Goal: Task Accomplishment & Management: Manage account settings

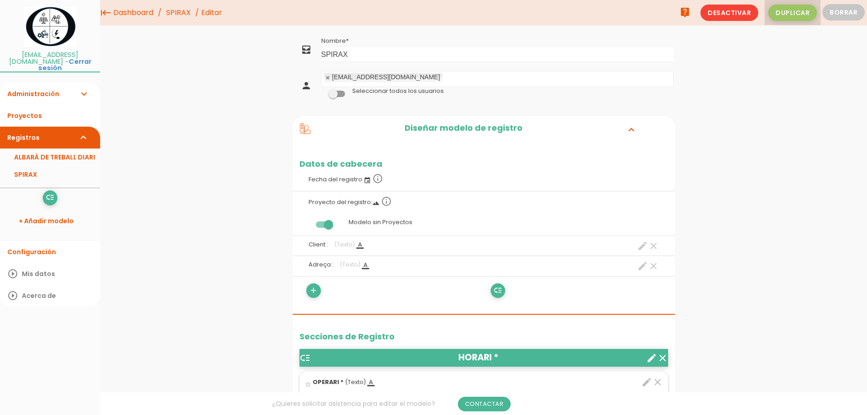
click at [801, 11] on span "Duplicar" at bounding box center [792, 13] width 49 height 16
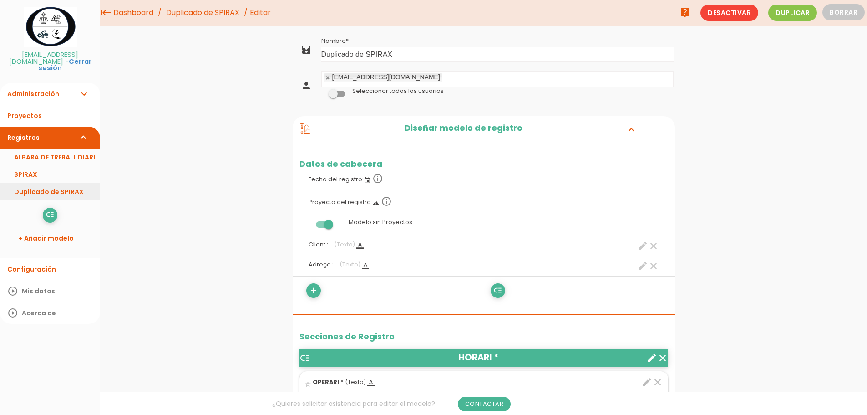
click at [49, 184] on link "Duplicado de SPIRAX" at bounding box center [50, 191] width 100 height 17
drag, startPoint x: 401, startPoint y: 53, endPoint x: 288, endPoint y: 57, distance: 112.9
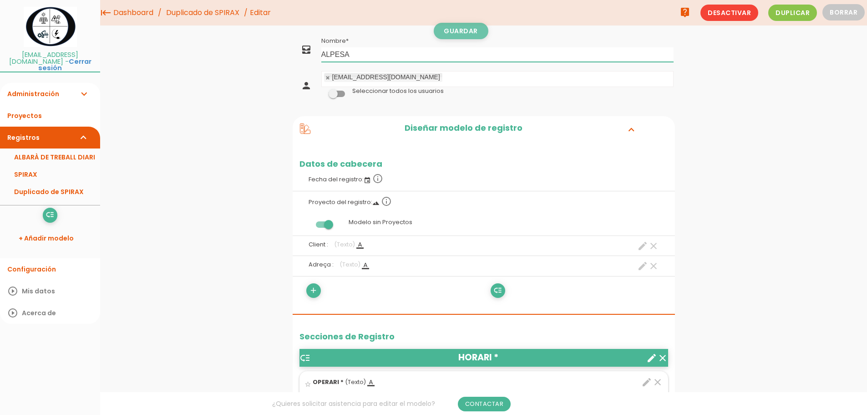
type input "ALPESA"
click at [451, 30] on link "Guardar" at bounding box center [461, 31] width 55 height 16
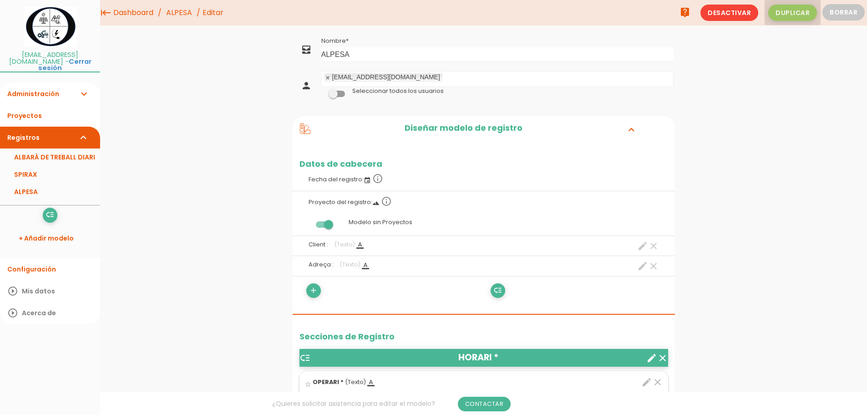
click at [775, 14] on span "Duplicar" at bounding box center [792, 13] width 49 height 16
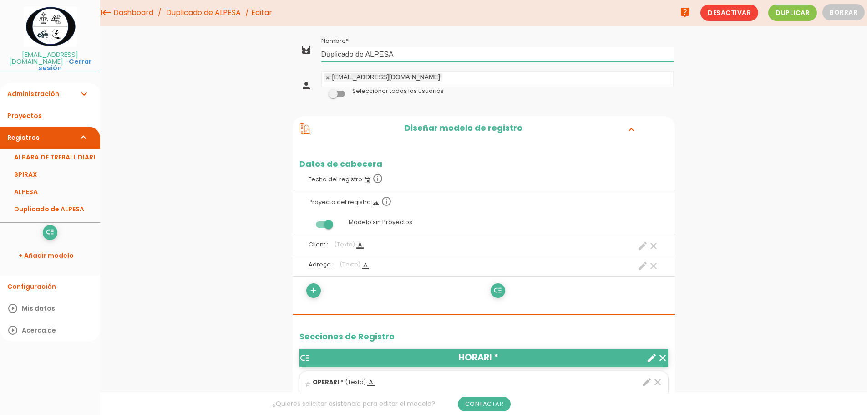
drag, startPoint x: 400, startPoint y: 52, endPoint x: 231, endPoint y: 41, distance: 169.1
type input "AIR VALIDATION"
click at [480, 26] on link "Guardar" at bounding box center [461, 31] width 55 height 16
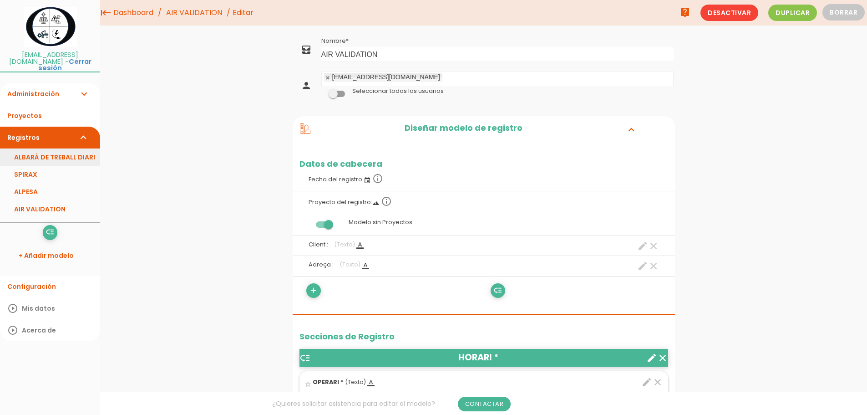
click at [54, 151] on link "ALBARÀ DE TREBALL DIARI" at bounding box center [50, 156] width 100 height 17
click at [309, 130] on icon at bounding box center [305, 128] width 10 height 10
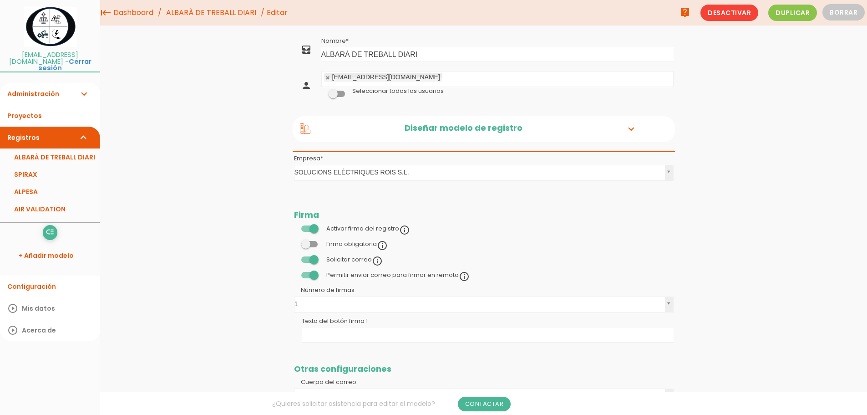
click at [33, 86] on link "Administración expand_more" at bounding box center [50, 94] width 100 height 22
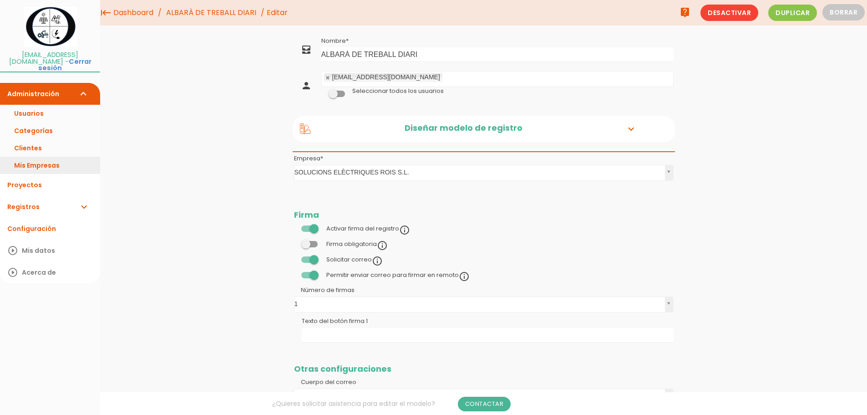
click at [47, 158] on link "Mis Empresas" at bounding box center [50, 165] width 100 height 17
